Goal: Task Accomplishment & Management: Use online tool/utility

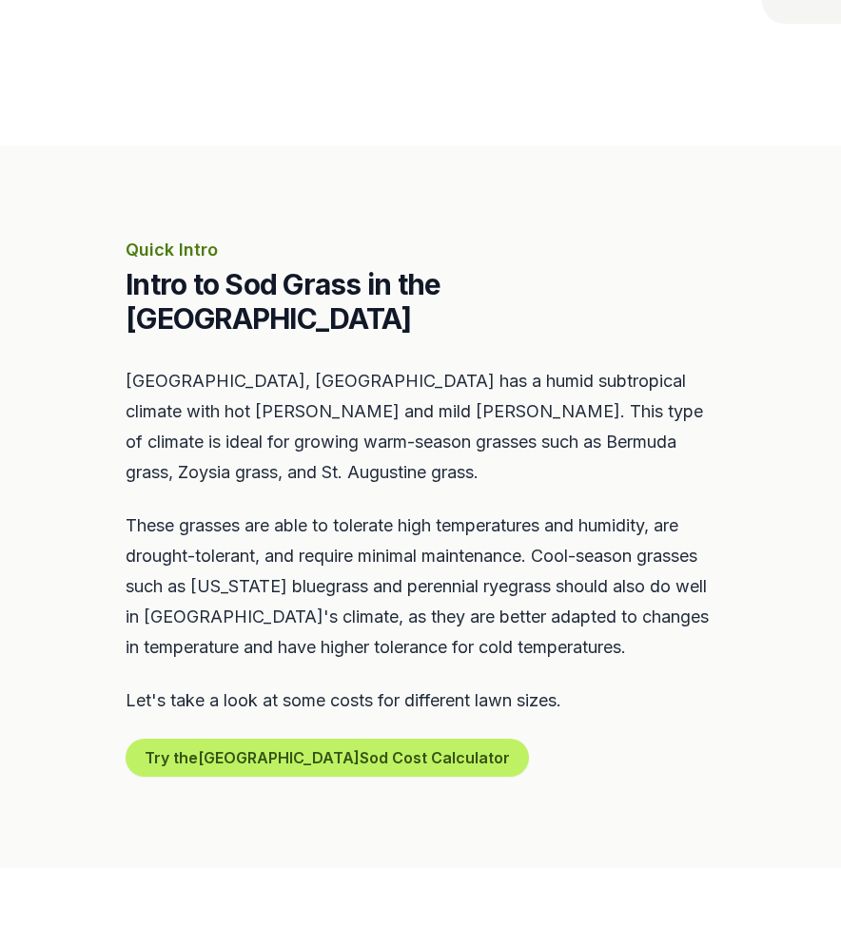
scroll to position [682, 0]
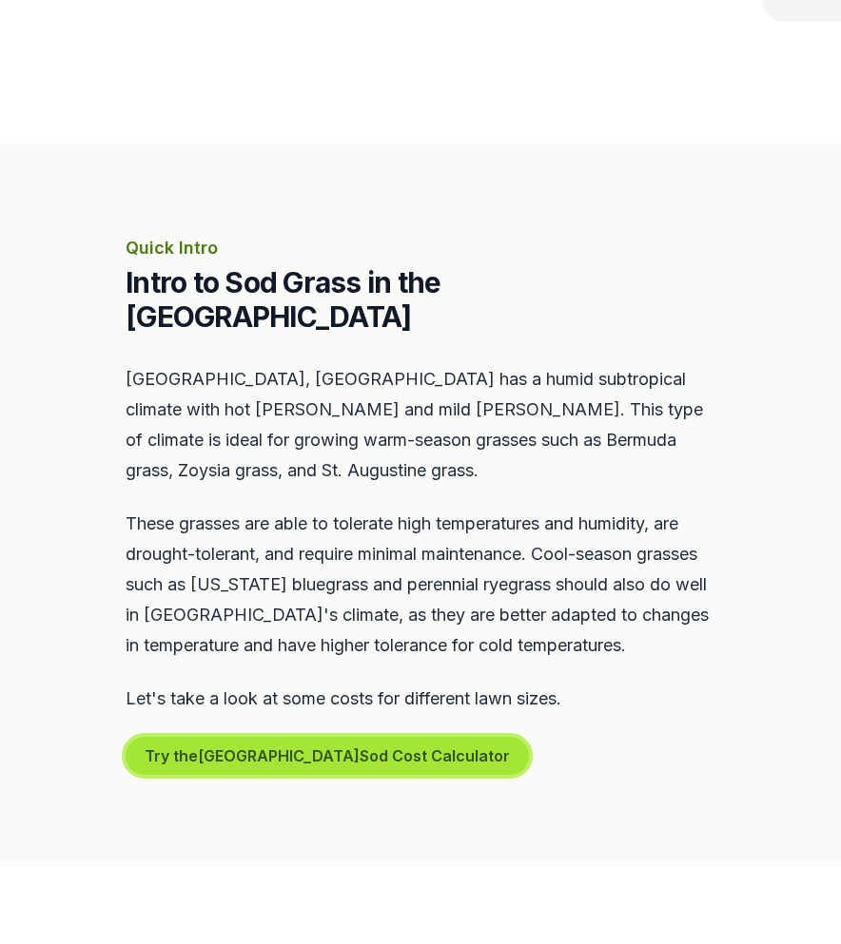
click at [228, 737] on button "Try the Nashville Sod Cost Calculator" at bounding box center [327, 756] width 403 height 38
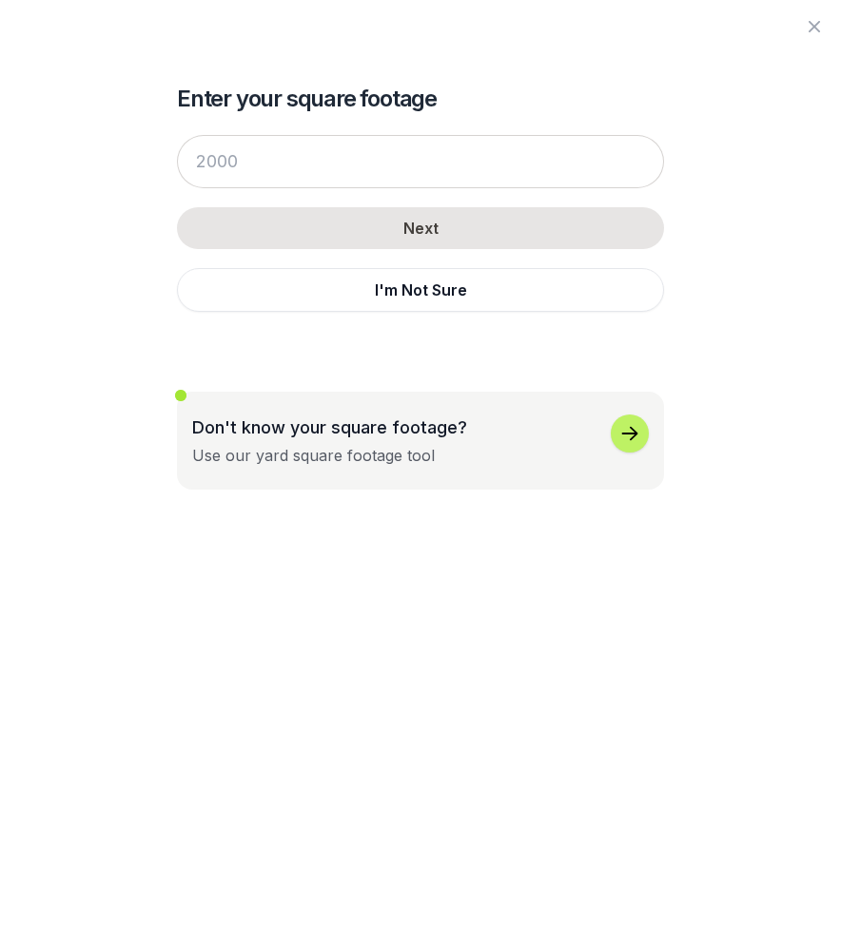
click at [631, 422] on icon "button" at bounding box center [629, 433] width 23 height 23
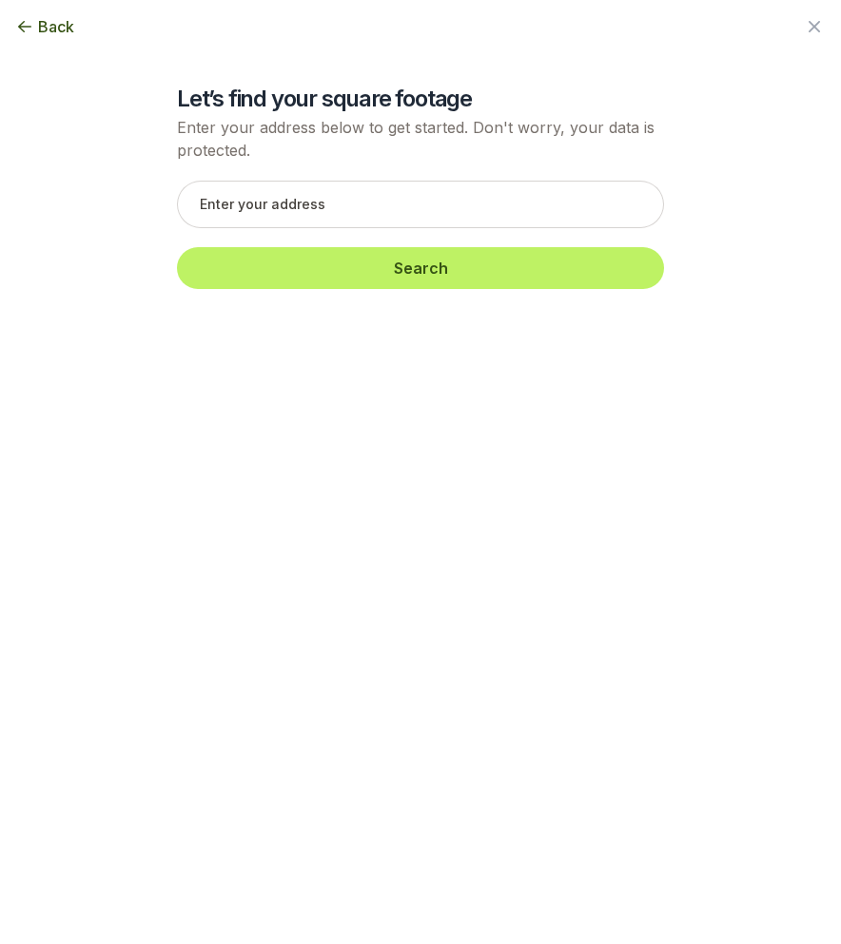
click at [31, 29] on icon "button" at bounding box center [24, 26] width 19 height 19
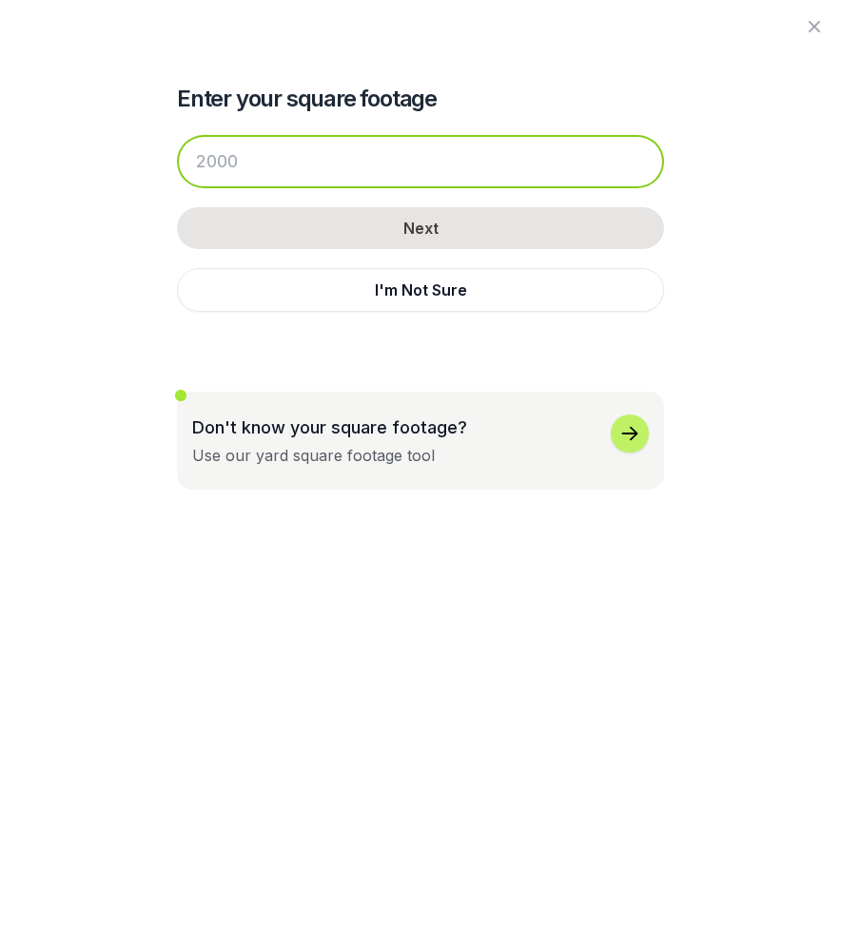
click at [350, 171] on input "number" at bounding box center [420, 161] width 487 height 53
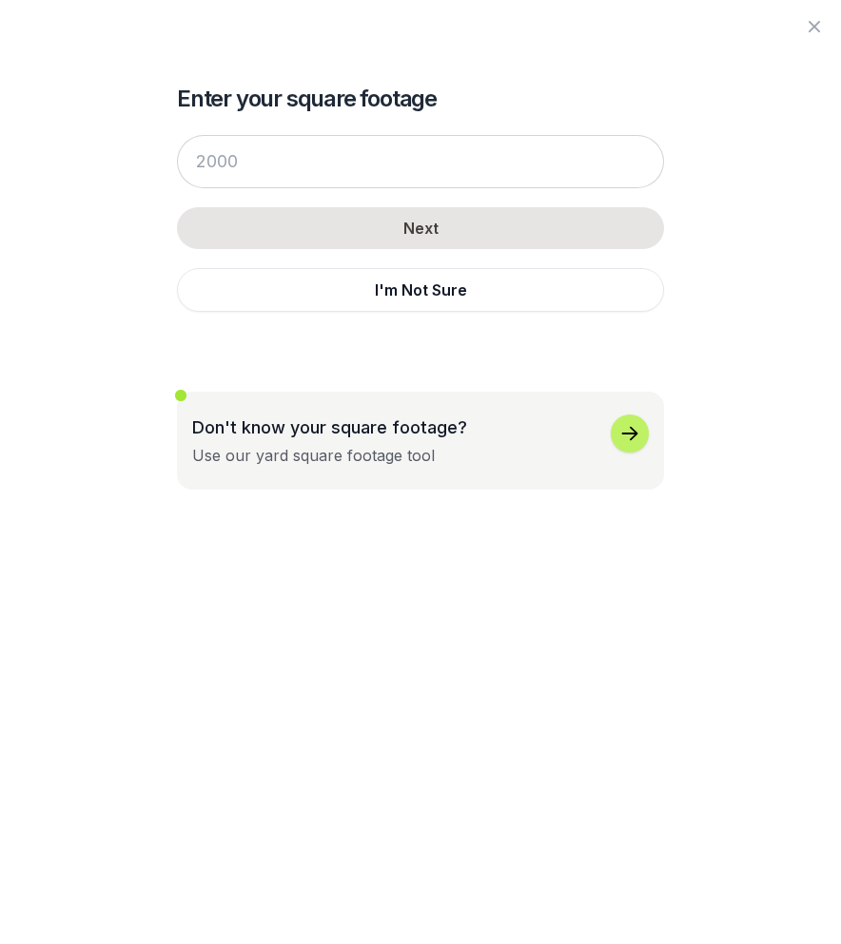
drag, startPoint x: 421, startPoint y: 391, endPoint x: 437, endPoint y: 408, distance: 23.5
click at [423, 403] on div "Enter your square footage Next I'm Not Sure Don't know your square footage? Use…" at bounding box center [420, 245] width 487 height 490
click at [441, 409] on button "Don't know your square footage? Use our yard square footage tool" at bounding box center [420, 441] width 487 height 98
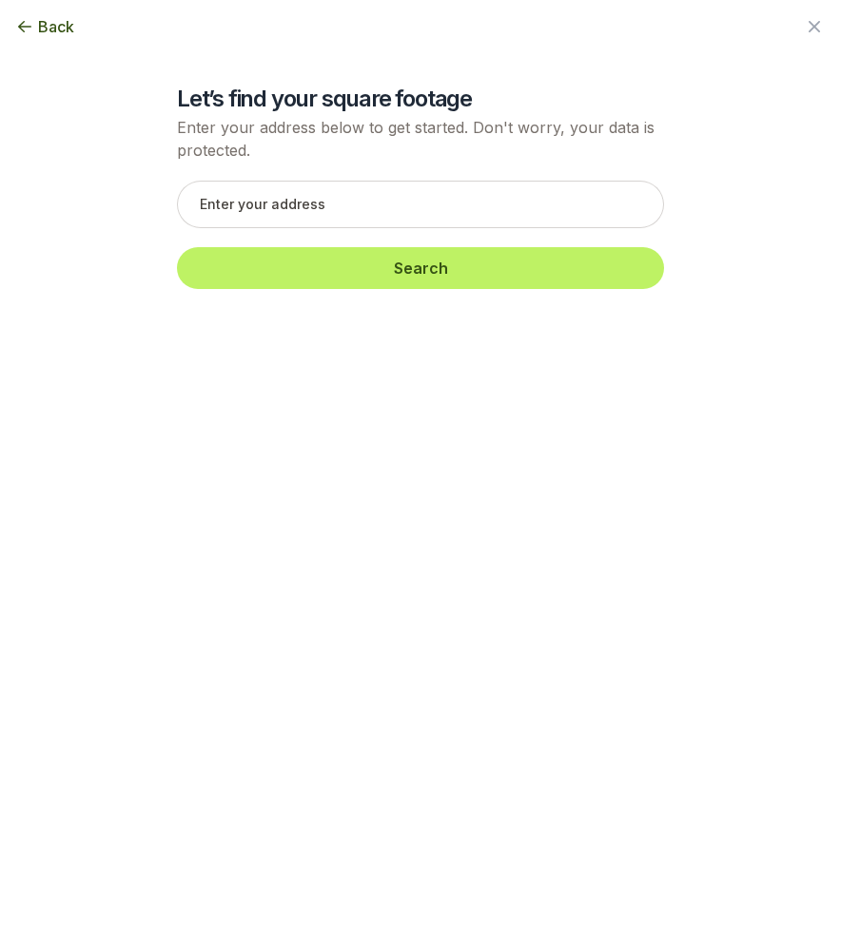
click at [31, 37] on button "Back" at bounding box center [44, 26] width 59 height 23
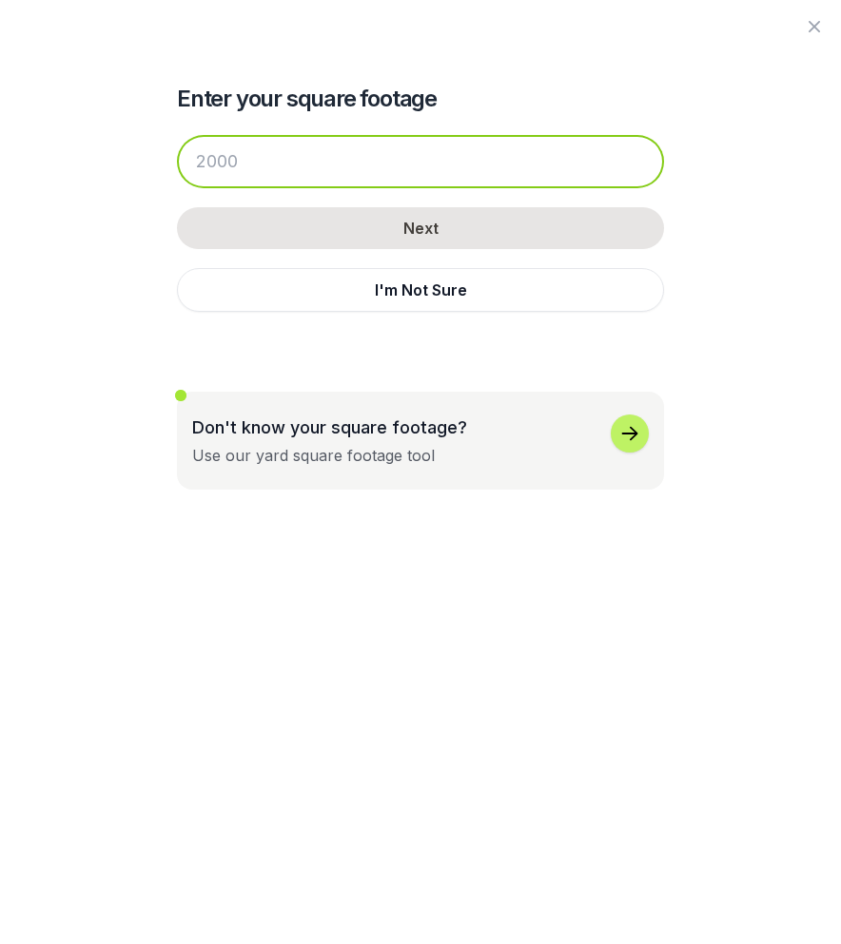
click at [404, 168] on input "number" at bounding box center [420, 161] width 487 height 53
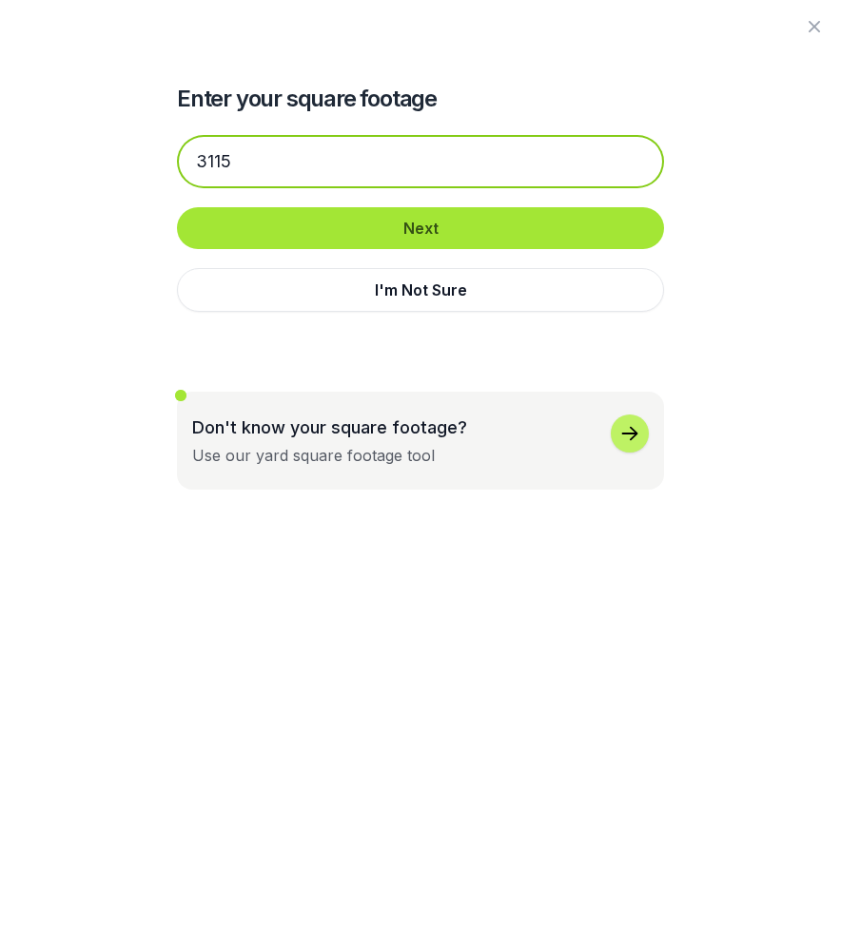
type input "3115"
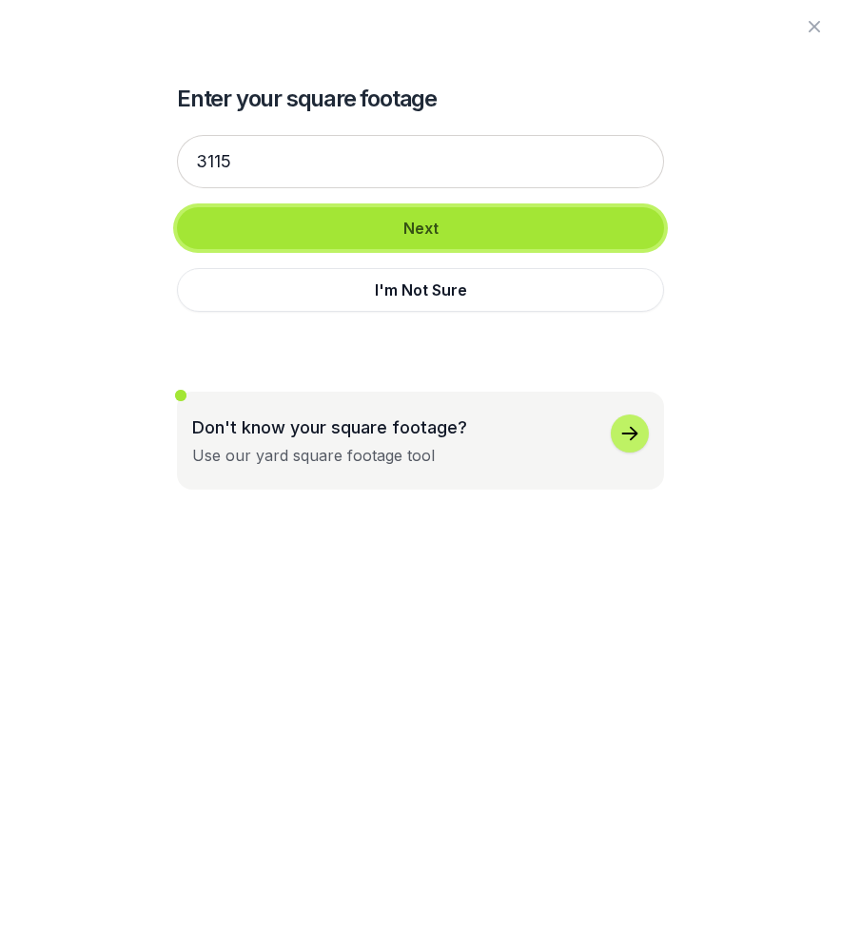
click at [363, 232] on button "Next" at bounding box center [420, 228] width 487 height 42
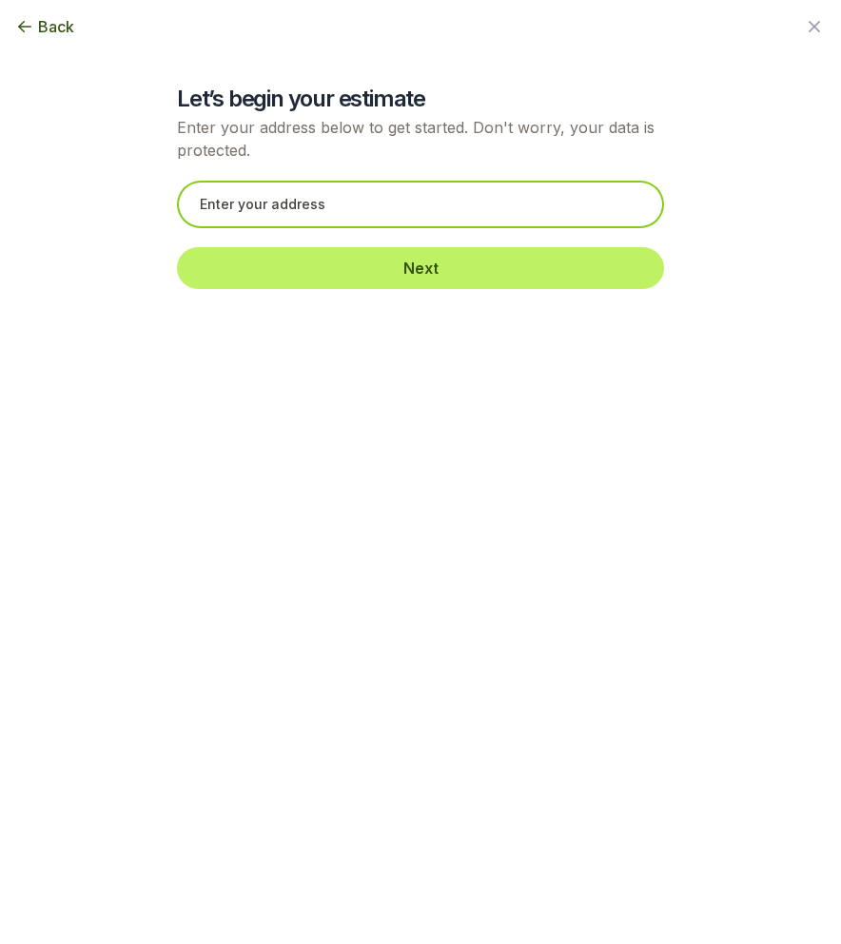
click at [358, 216] on input "text" at bounding box center [420, 205] width 487 height 48
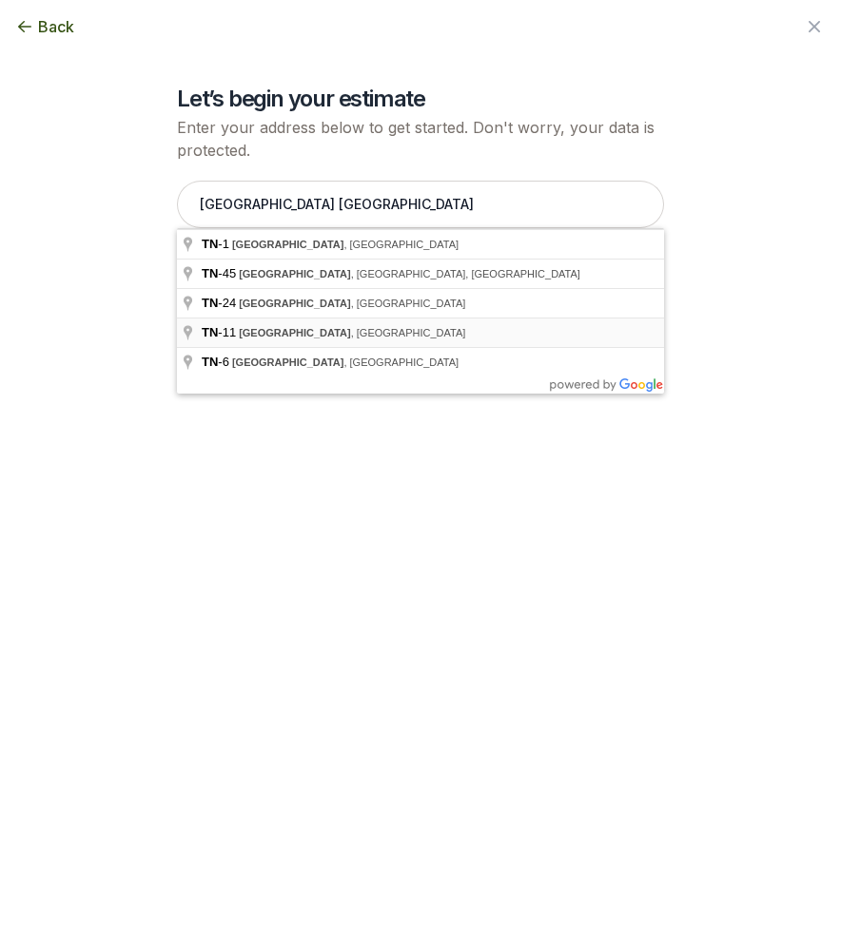
type input "TN-11, [GEOGRAPHIC_DATA], [GEOGRAPHIC_DATA]"
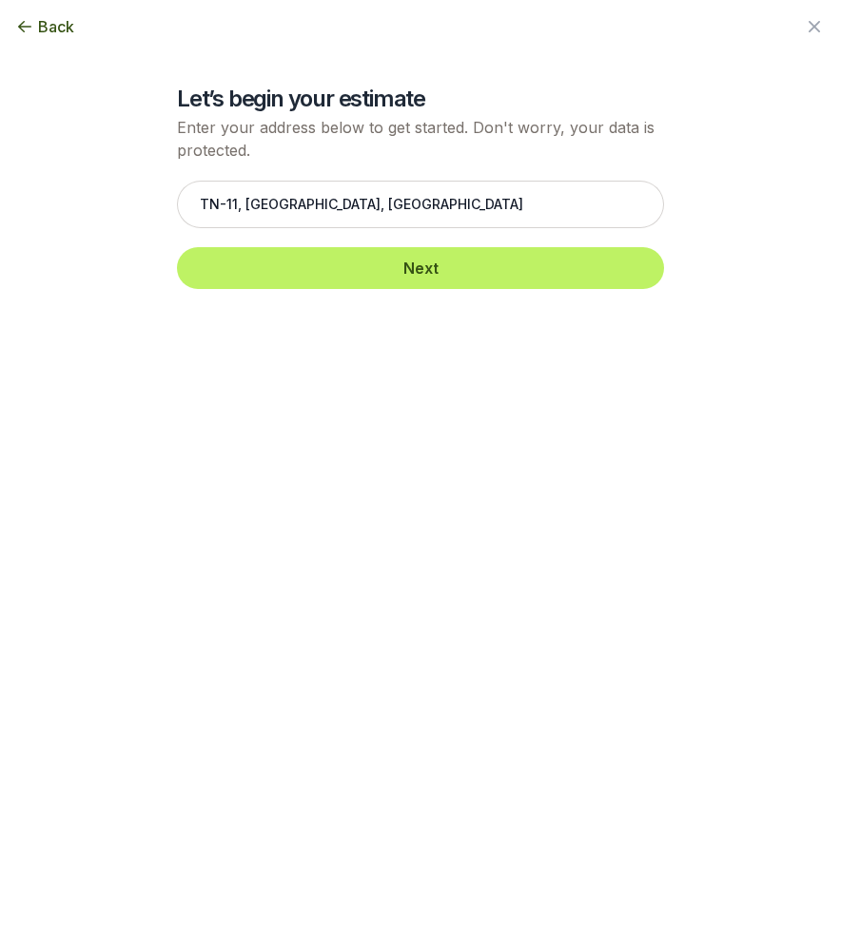
click at [311, 289] on div "TN-11, [GEOGRAPHIC_DATA], [GEOGRAPHIC_DATA] Next" at bounding box center [420, 235] width 487 height 146
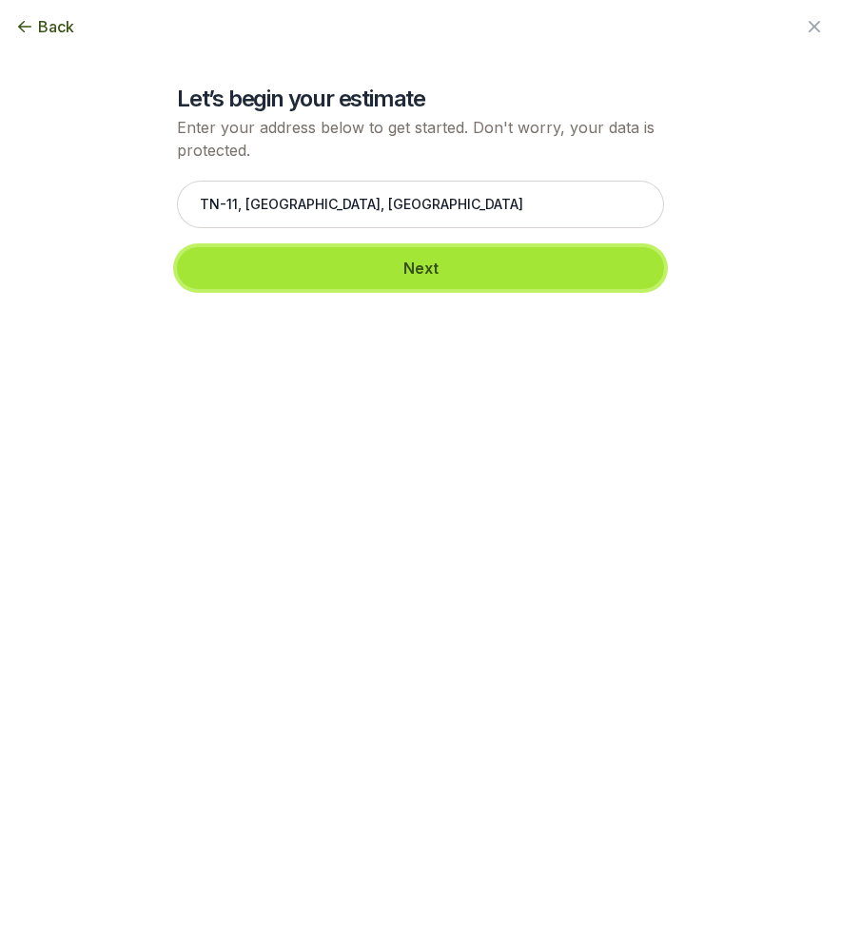
click at [338, 266] on button "Next" at bounding box center [420, 268] width 487 height 42
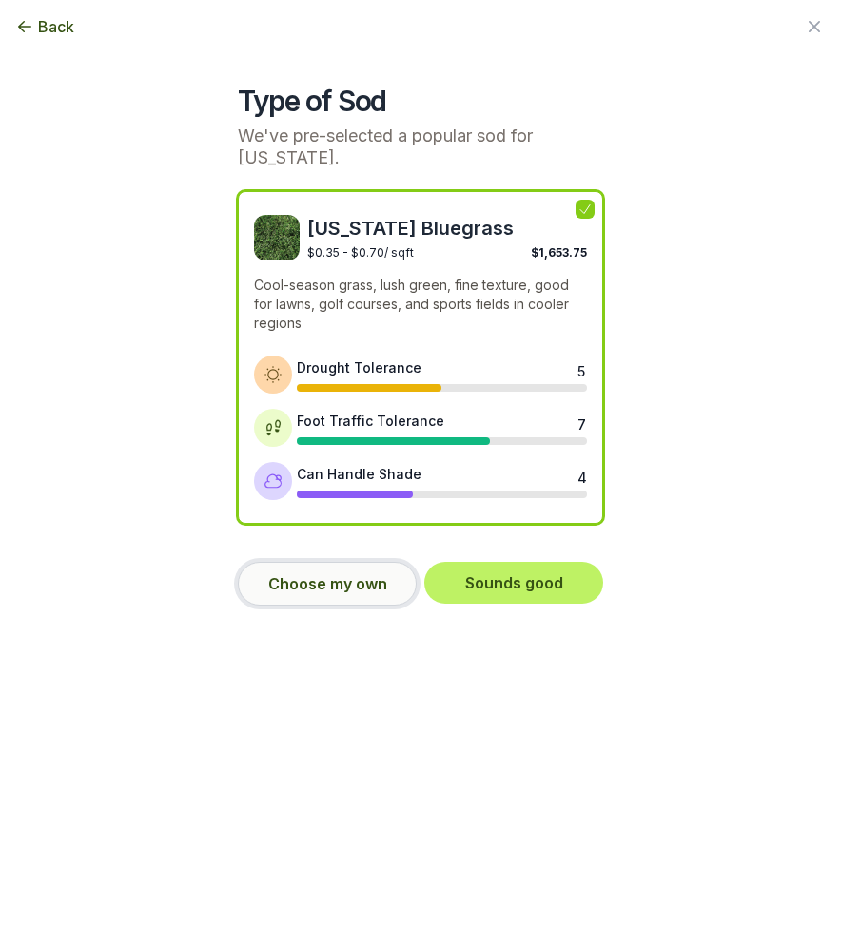
click at [376, 591] on button "Choose my own" at bounding box center [327, 584] width 179 height 44
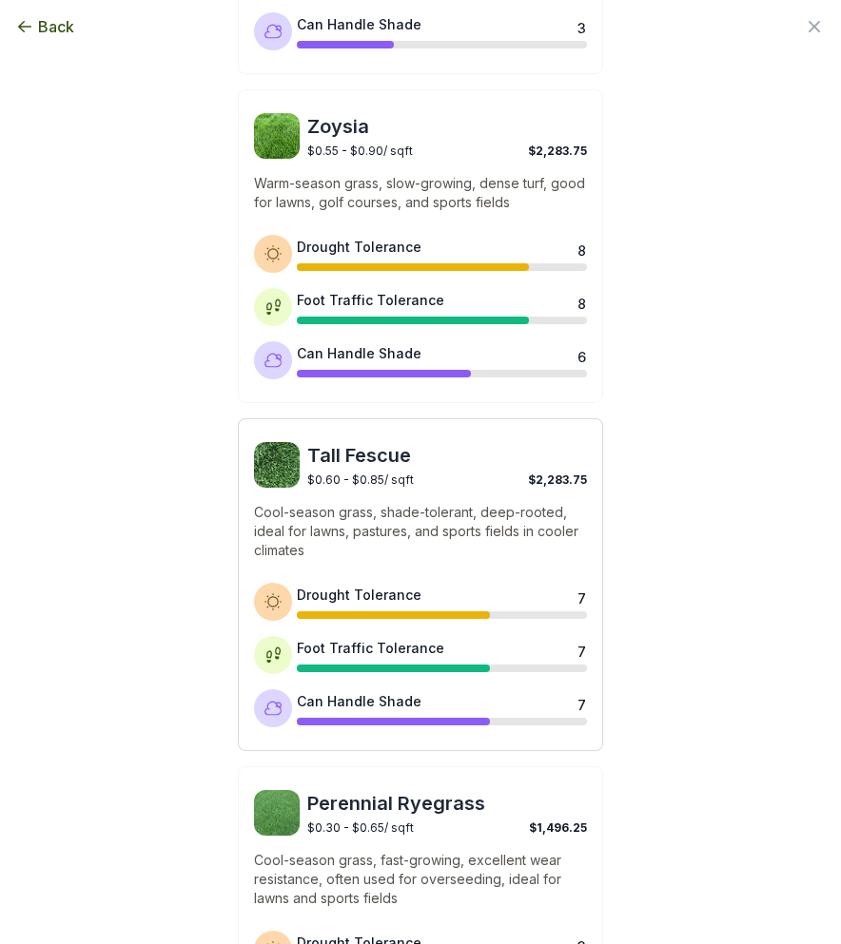
scroll to position [792, 0]
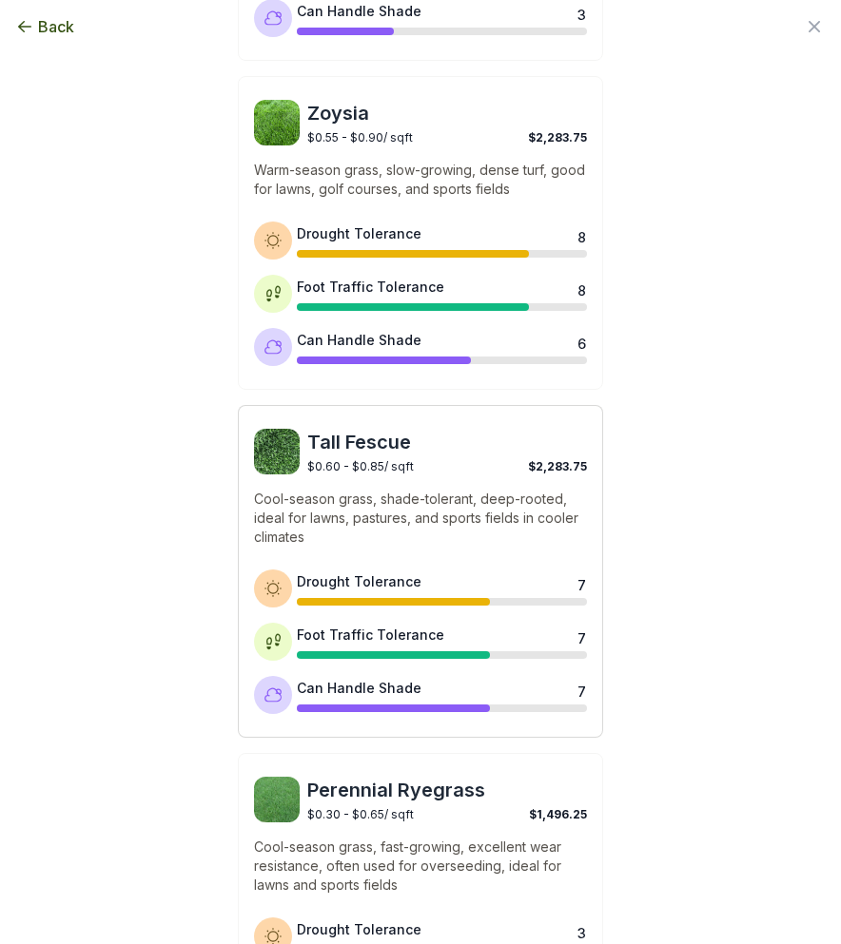
click at [390, 467] on span "$0.60 - $0.85 / sqft" at bounding box center [360, 466] width 107 height 14
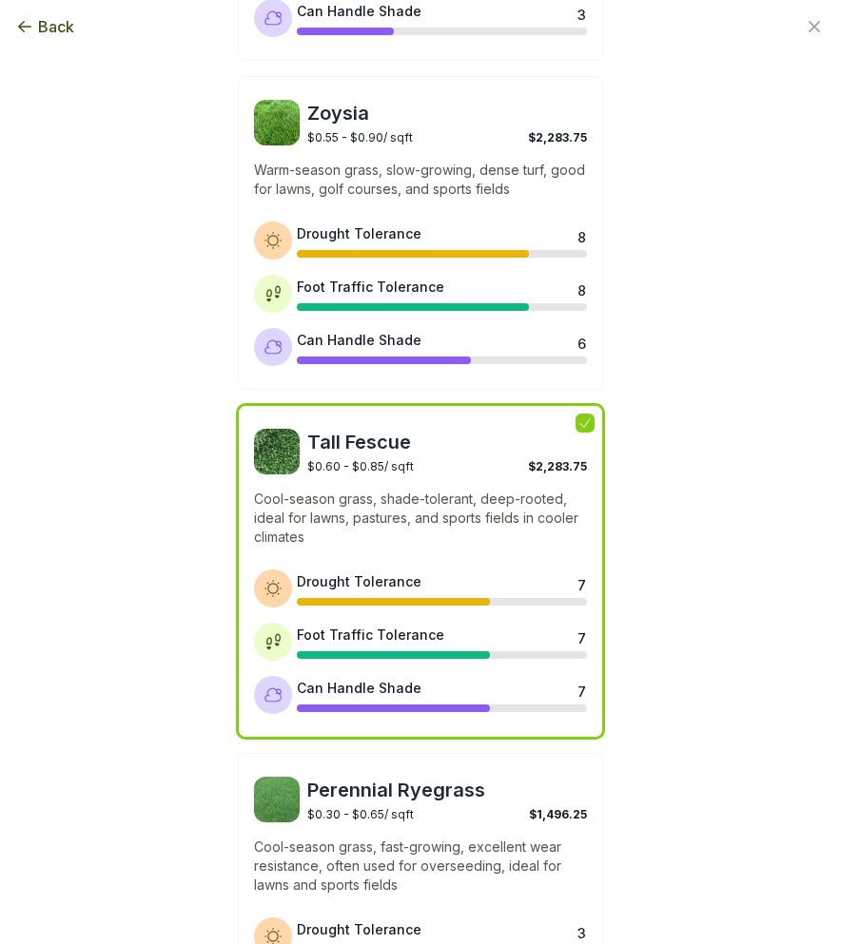
click at [657, 543] on div "Type of Sod We've pre-selected a popular sod for [US_STATE]. [US_STATE] Bluegra…" at bounding box center [420, 368] width 795 height 2321
click at [520, 476] on div "Tall Fescue $0.60 - $0.85 / sqft $2,283.75 Cool-season grass, shade-tolerant, d…" at bounding box center [420, 571] width 365 height 333
